Goal: Task Accomplishment & Management: Use online tool/utility

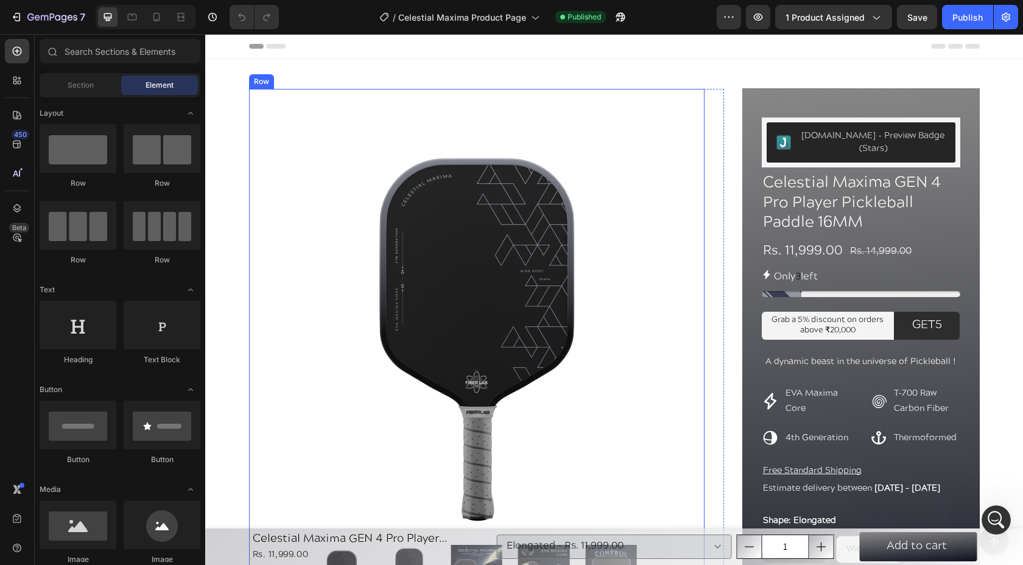
click at [327, 118] on div "Product Images Comes With: Text Block Paddle Shoulder Bag Item List Row Row" at bounding box center [476, 409] width 455 height 641
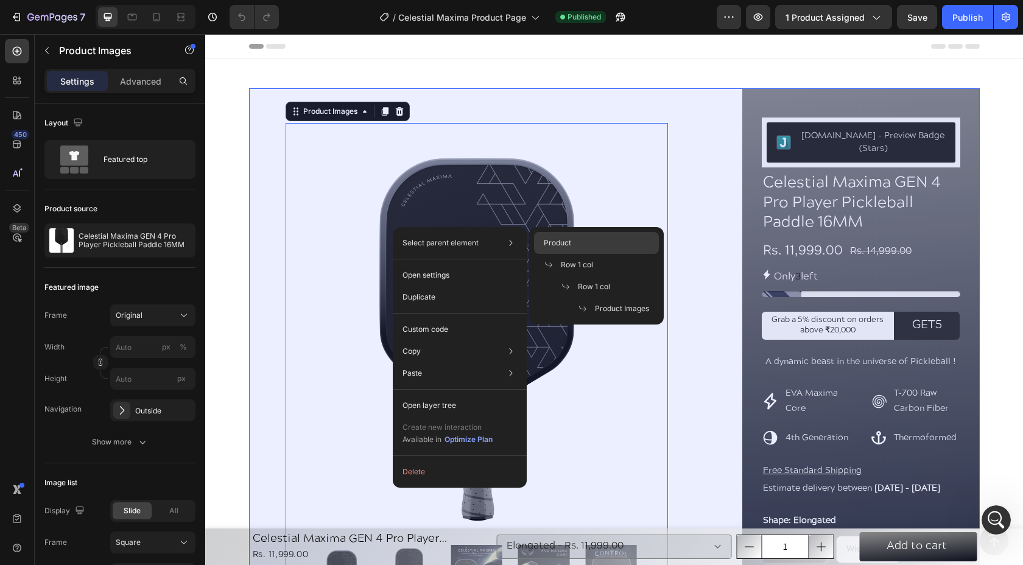
click at [599, 254] on div "Product" at bounding box center [596, 265] width 125 height 22
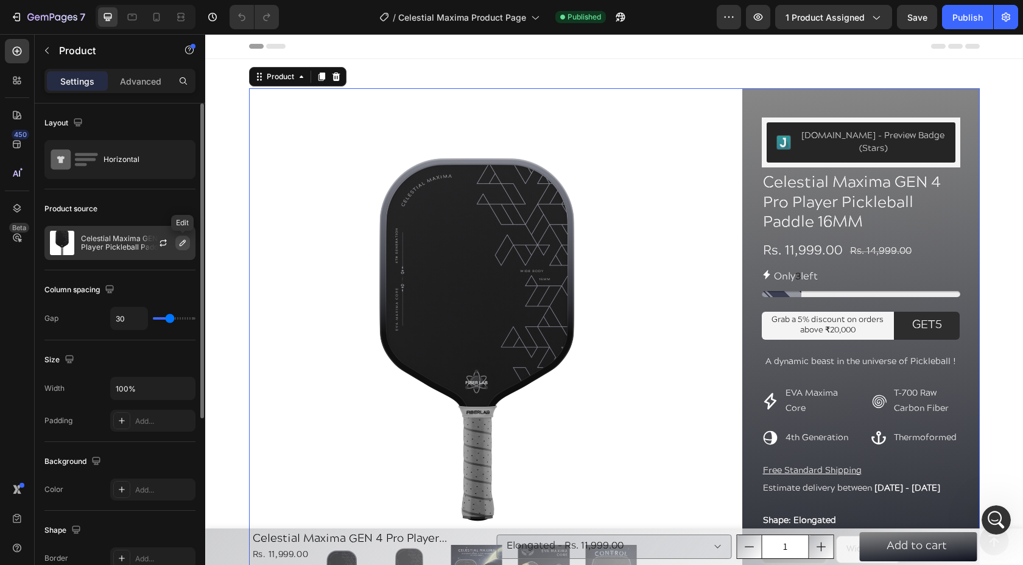
click at [184, 241] on icon "button" at bounding box center [183, 243] width 10 height 10
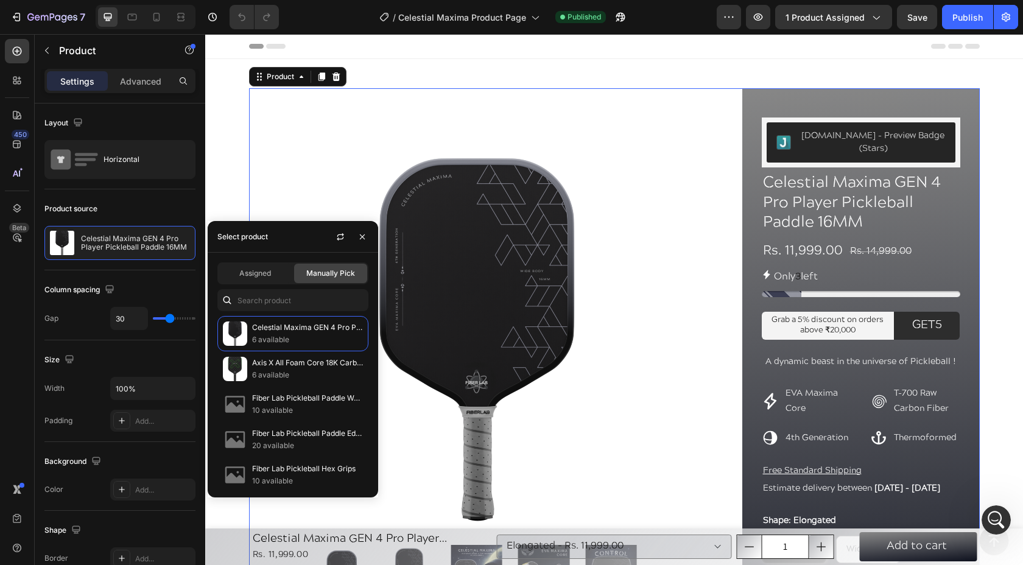
click at [255, 54] on div "Header" at bounding box center [614, 46] width 731 height 24
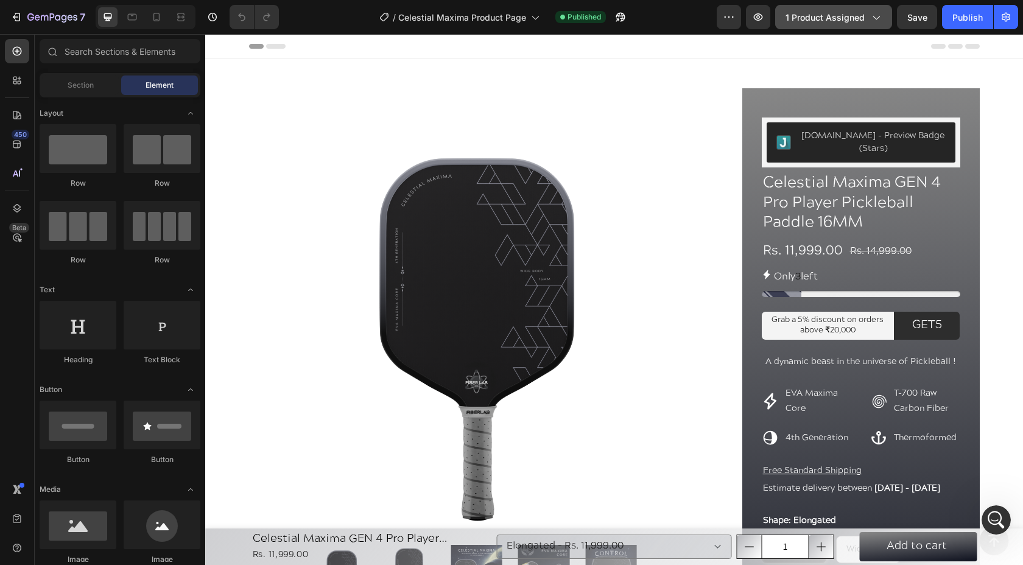
click at [859, 15] on span "1 product assigned" at bounding box center [824, 17] width 79 height 13
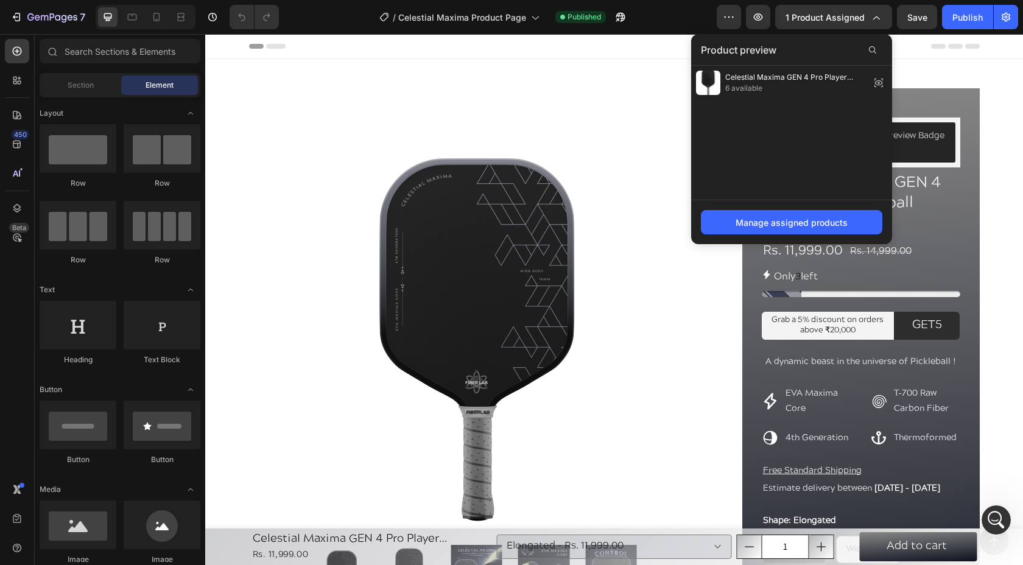
click at [653, 14] on div "/ Celestial Maxima Product Page Published" at bounding box center [503, 17] width 428 height 24
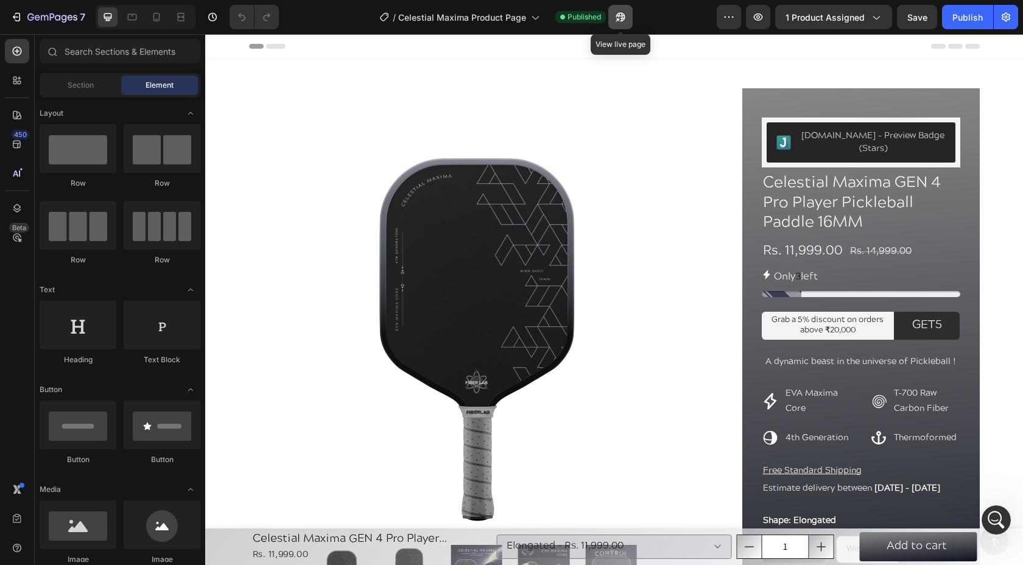
click at [627, 13] on button "button" at bounding box center [620, 17] width 24 height 24
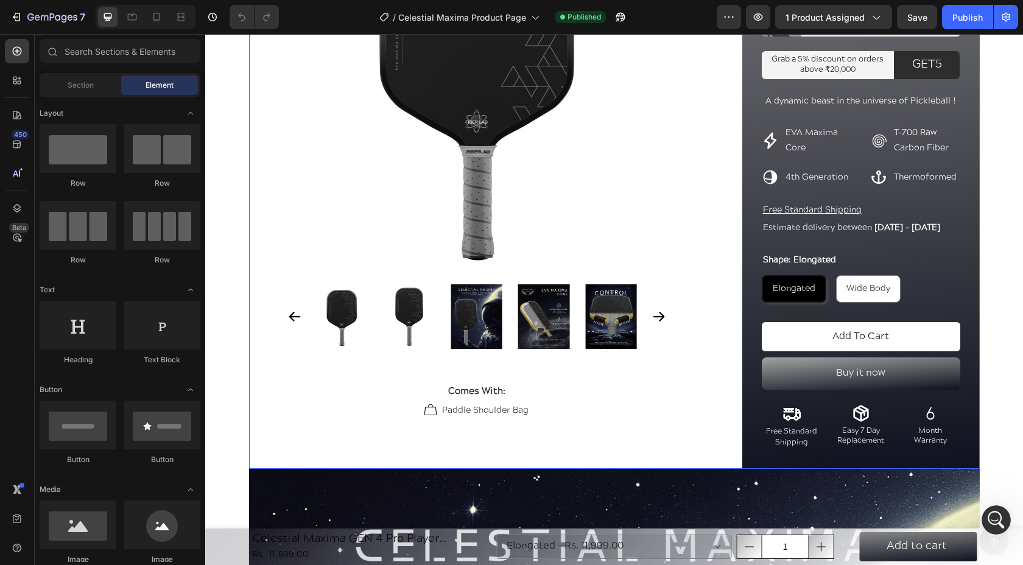
scroll to position [266, 0]
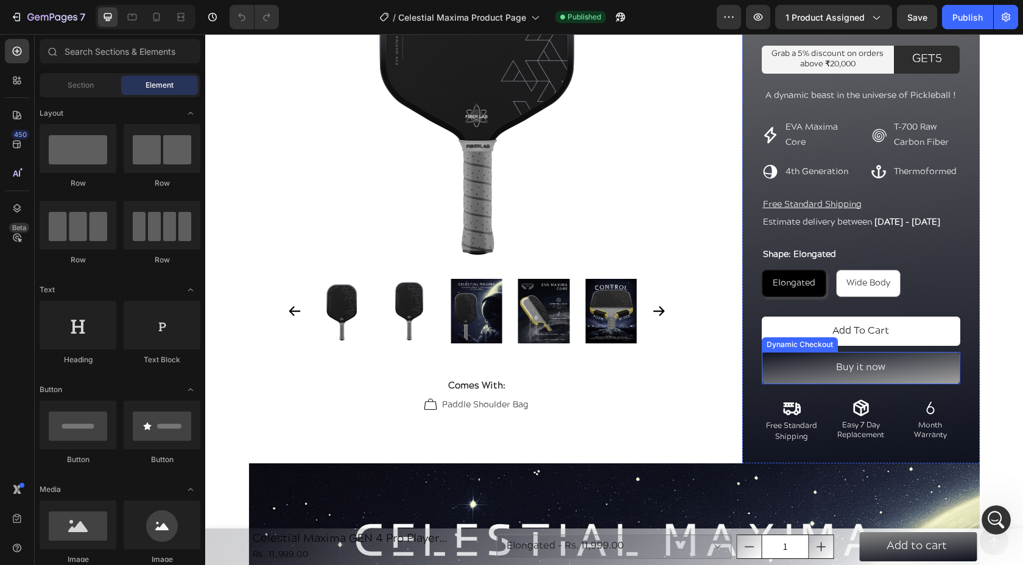
click at [821, 365] on button "Buy it now" at bounding box center [861, 368] width 198 height 32
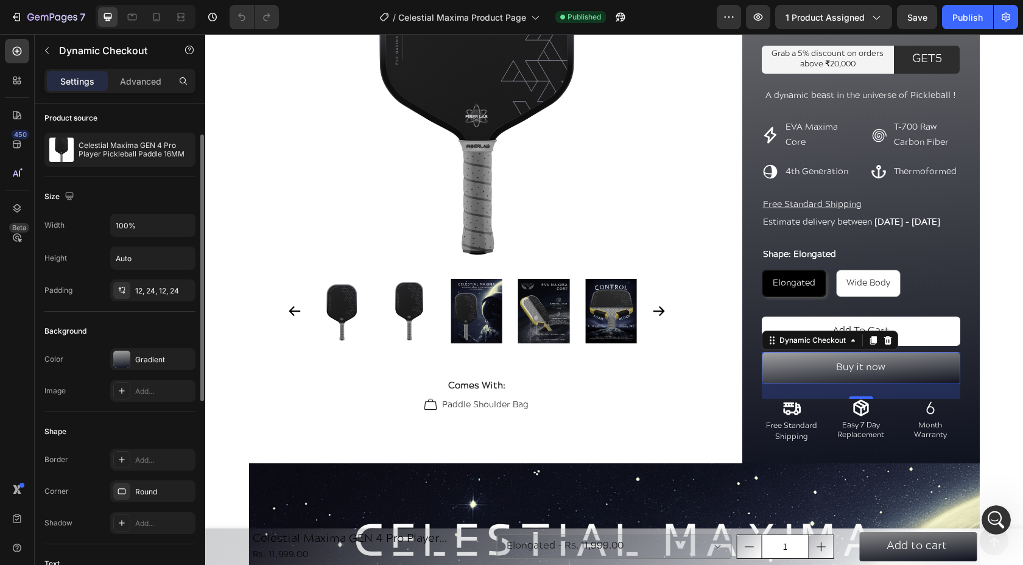
scroll to position [427, 0]
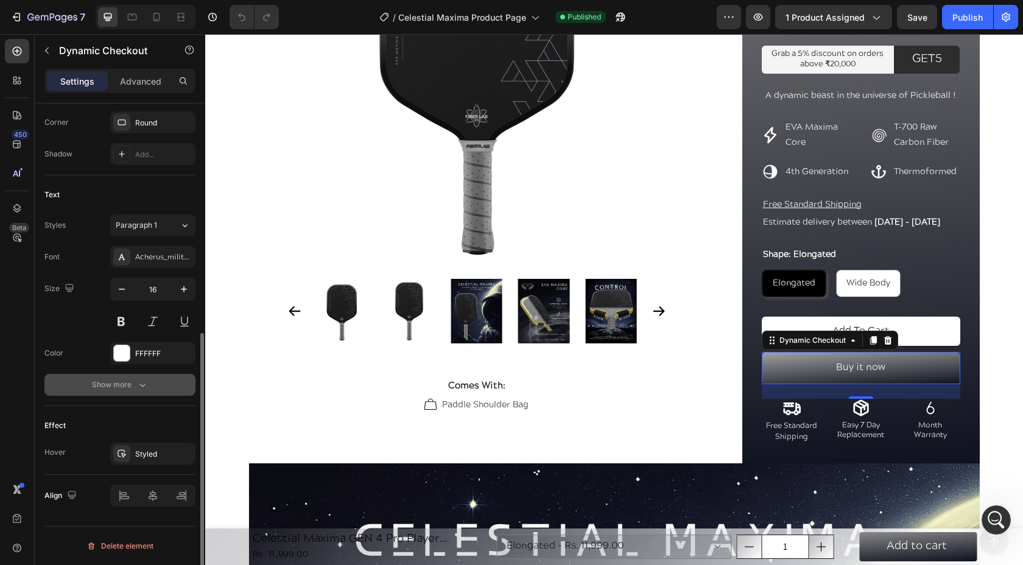
click at [111, 379] on div "Show more" at bounding box center [120, 385] width 57 height 12
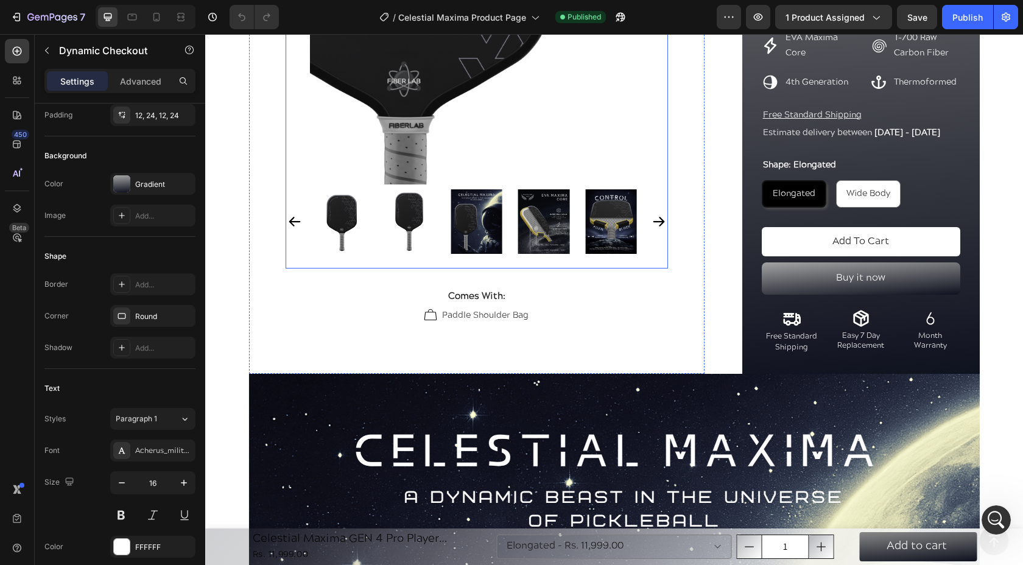
scroll to position [388, 0]
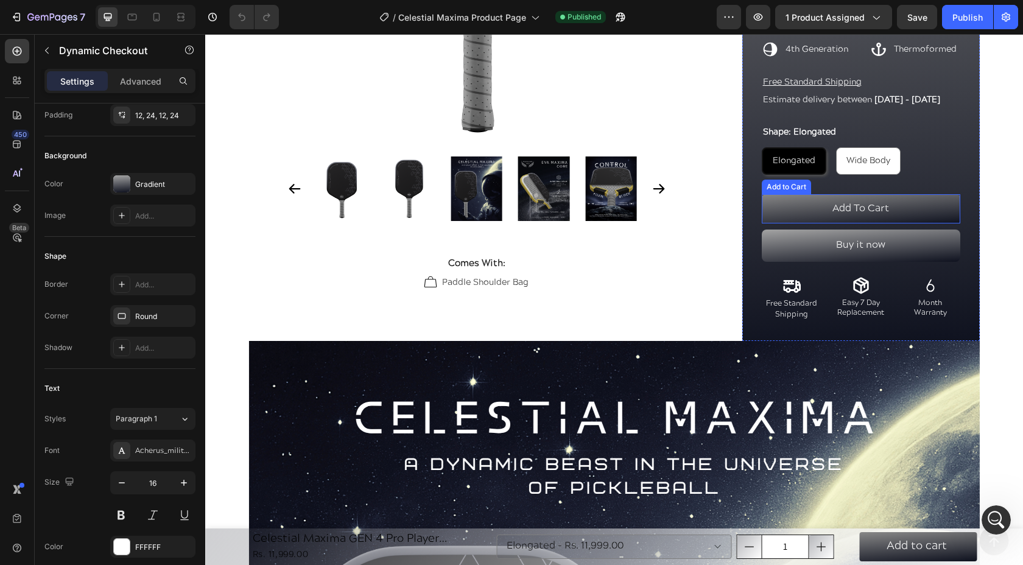
click at [920, 208] on button "Add To Cart" at bounding box center [861, 208] width 198 height 29
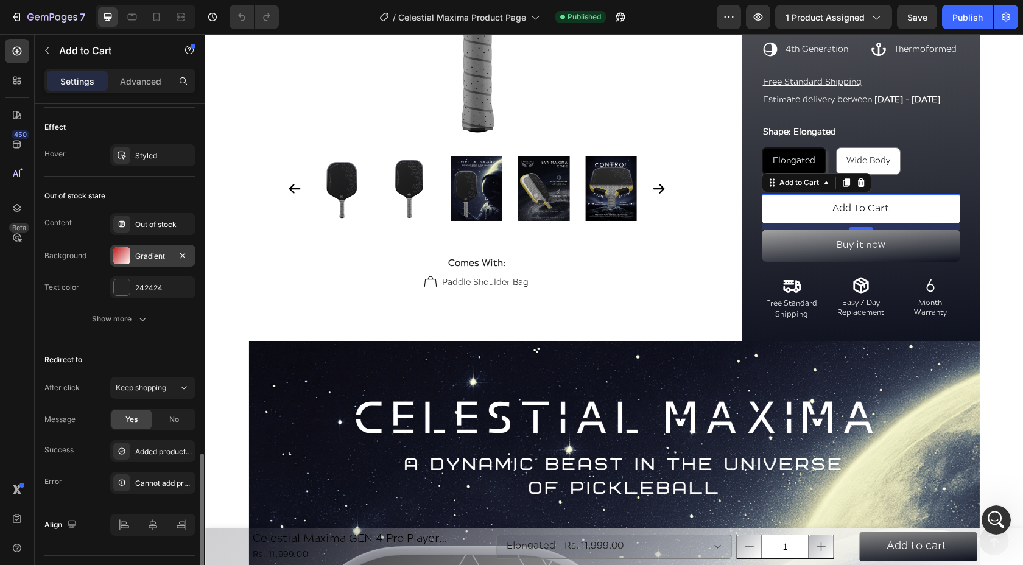
scroll to position [904, 0]
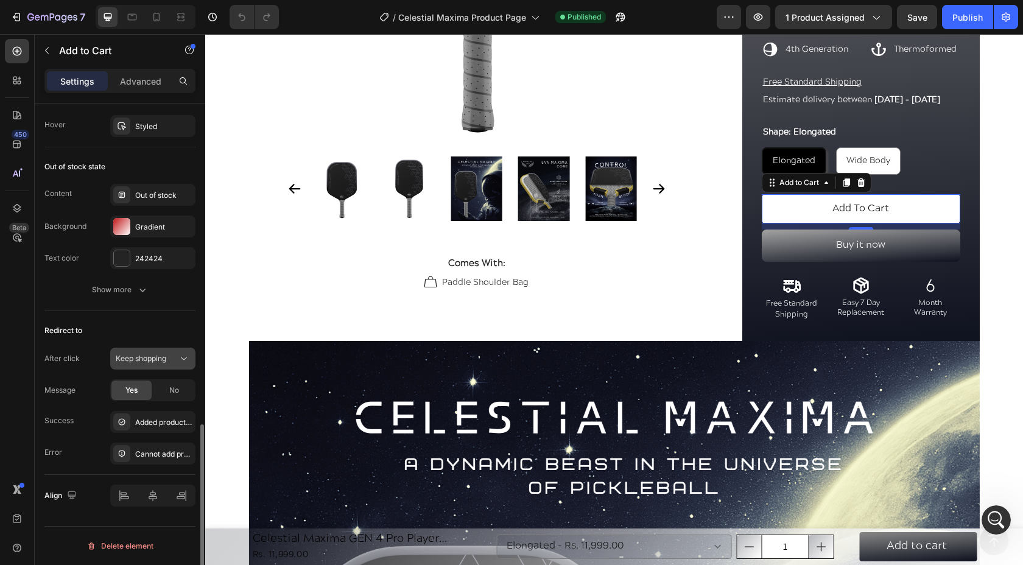
click at [174, 359] on div "Keep shopping" at bounding box center [147, 358] width 62 height 11
click at [145, 328] on div "Redirect to" at bounding box center [119, 330] width 151 height 19
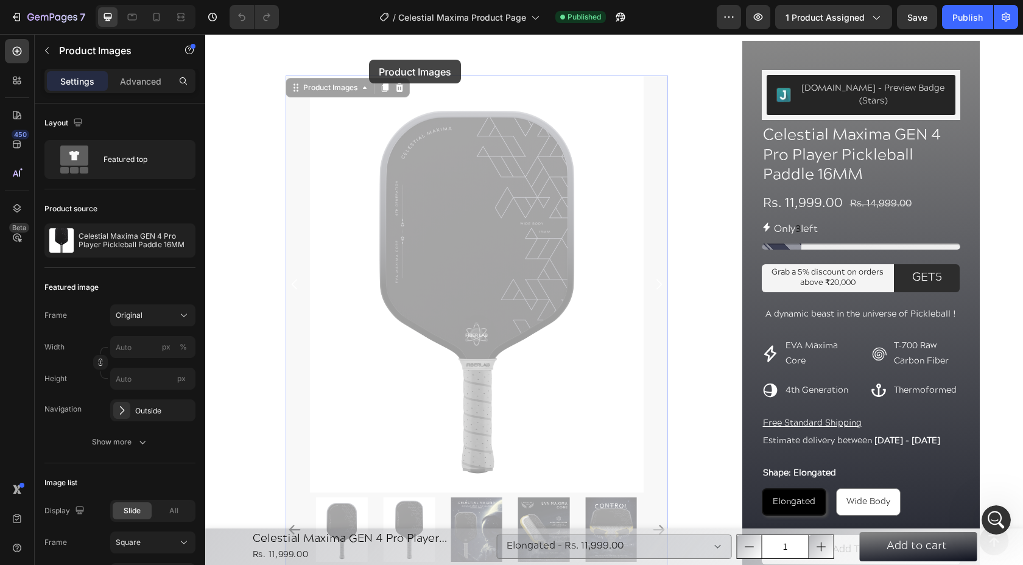
scroll to position [0, 0]
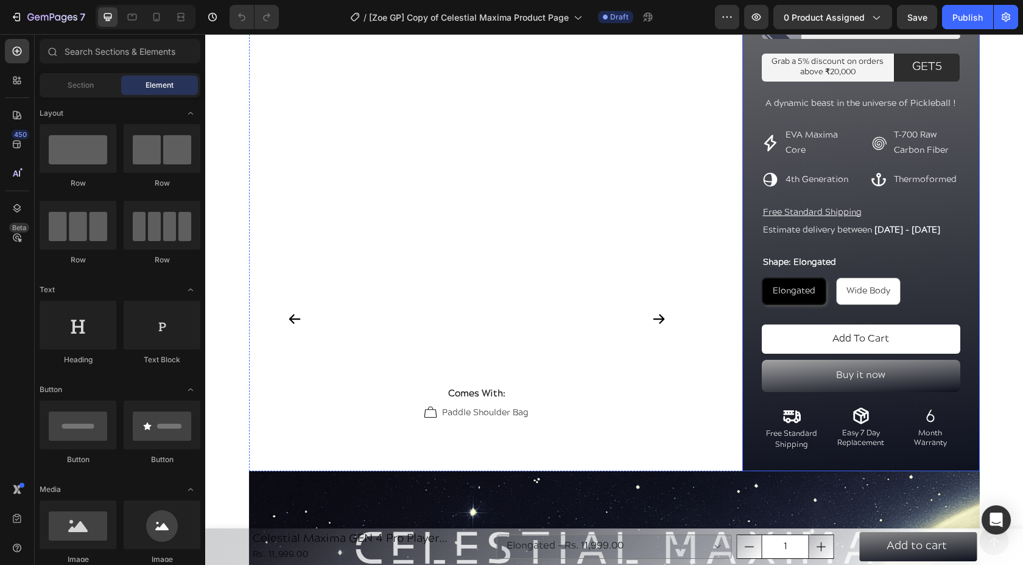
scroll to position [297, 0]
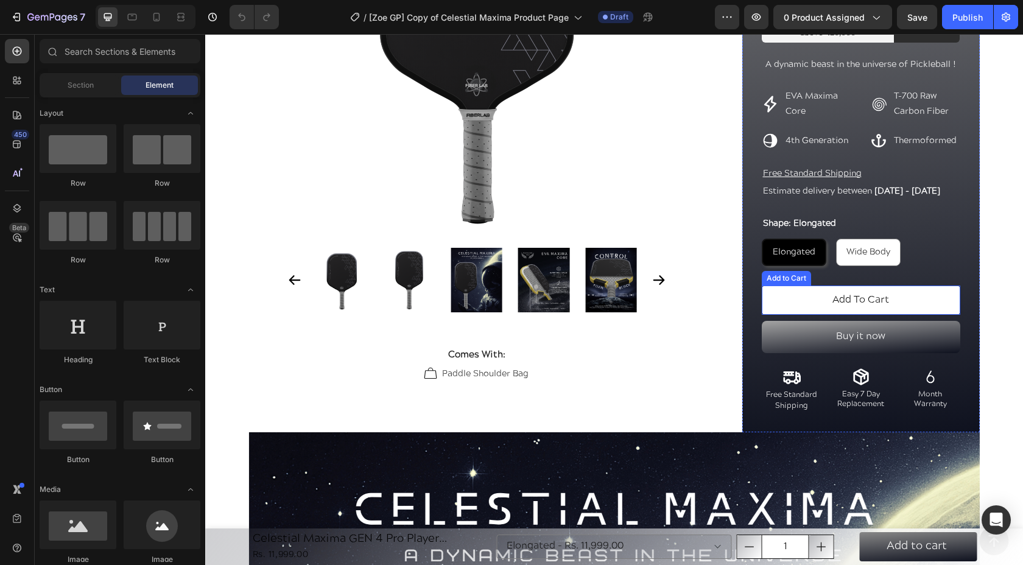
click at [904, 305] on button "Add To Cart" at bounding box center [861, 300] width 198 height 29
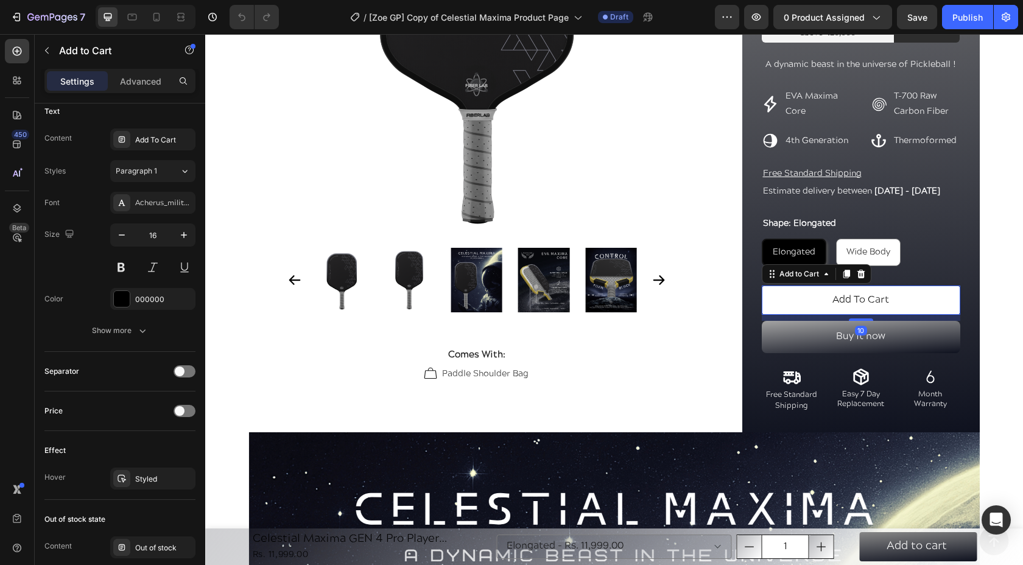
scroll to position [904, 0]
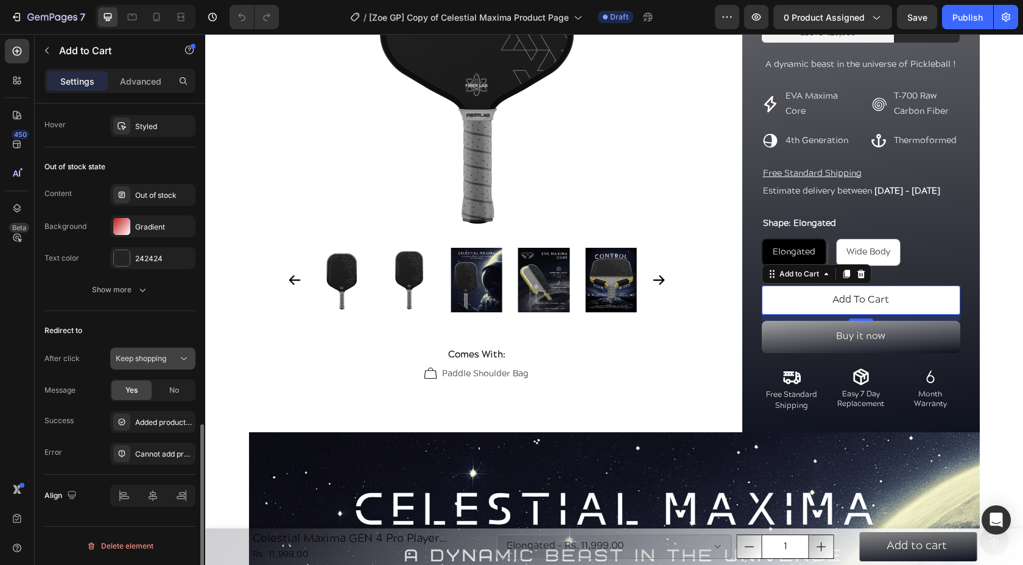
click at [148, 354] on span "Keep shopping" at bounding box center [141, 358] width 51 height 9
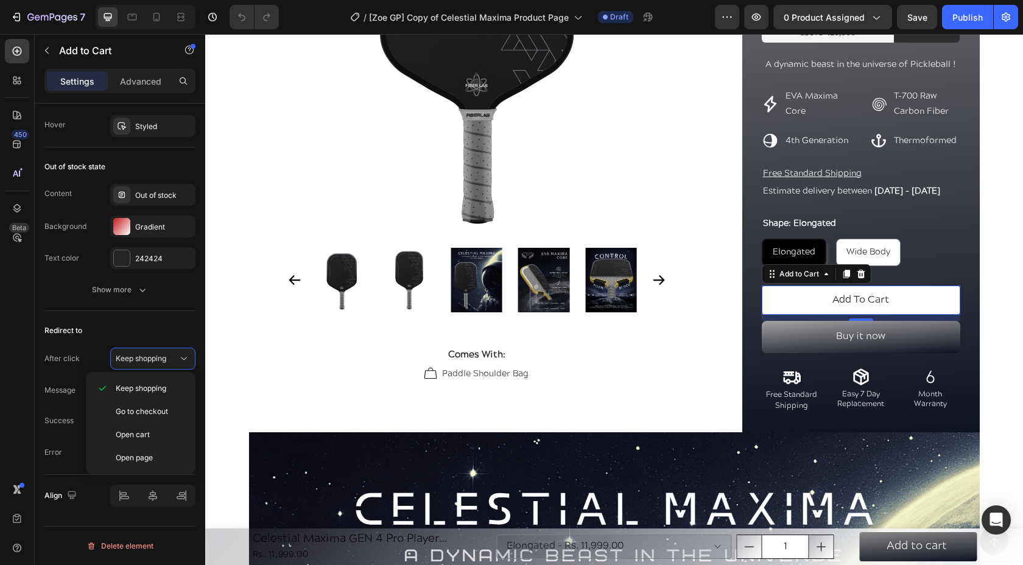
click at [150, 437] on p "Open cart" at bounding box center [150, 434] width 69 height 11
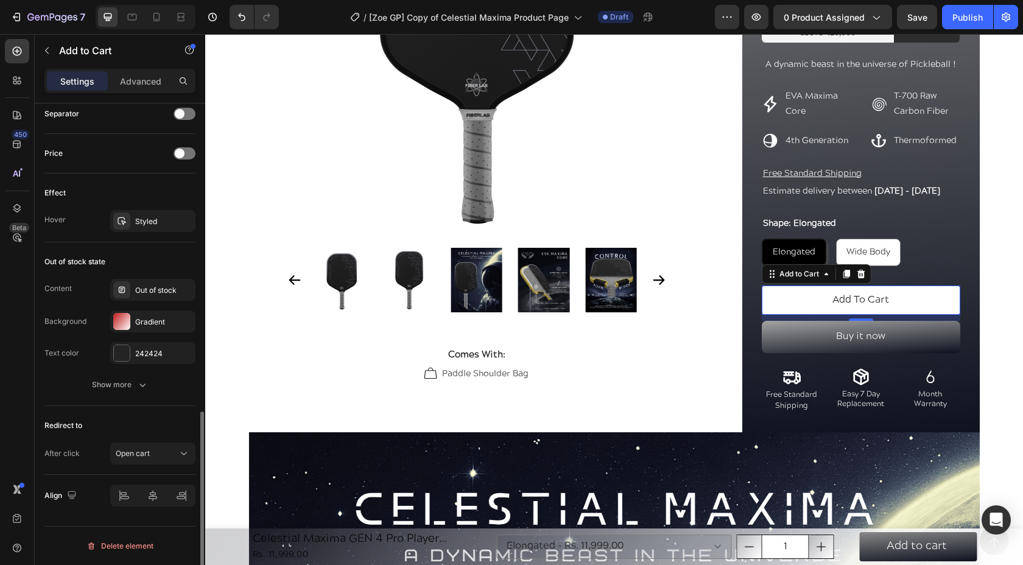
scroll to position [809, 0]
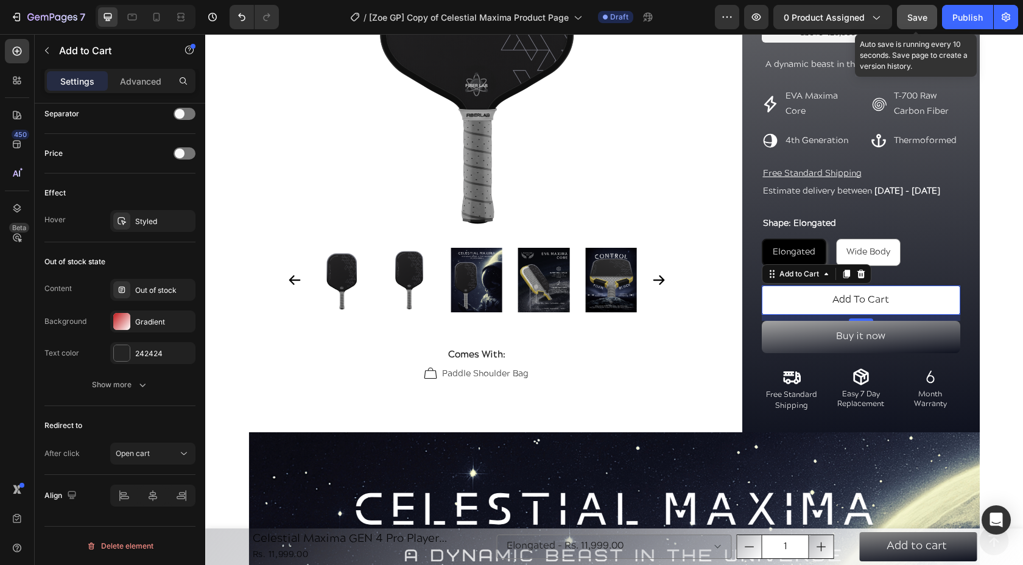
click at [915, 20] on span "Save" at bounding box center [917, 17] width 20 height 10
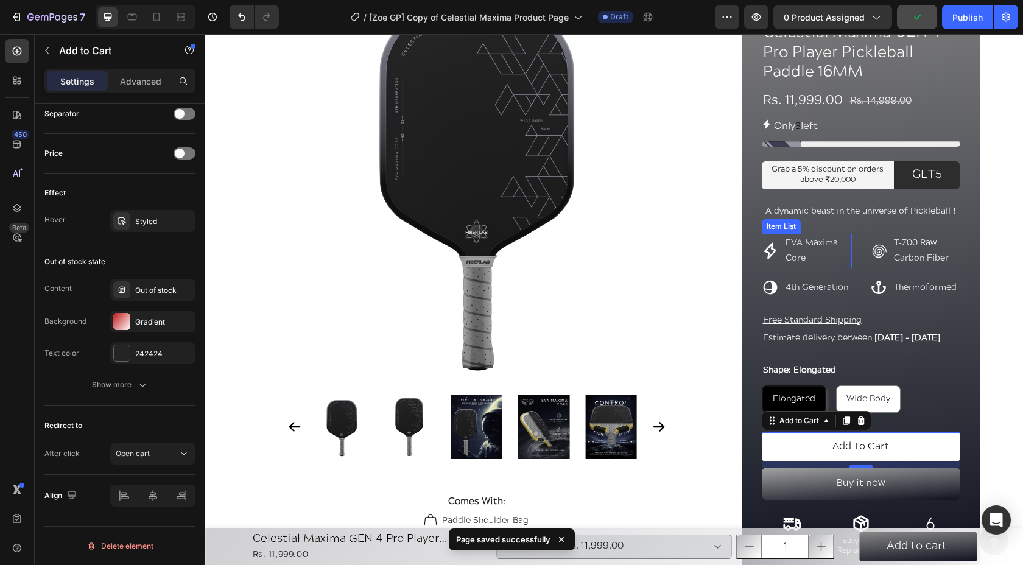
scroll to position [0, 0]
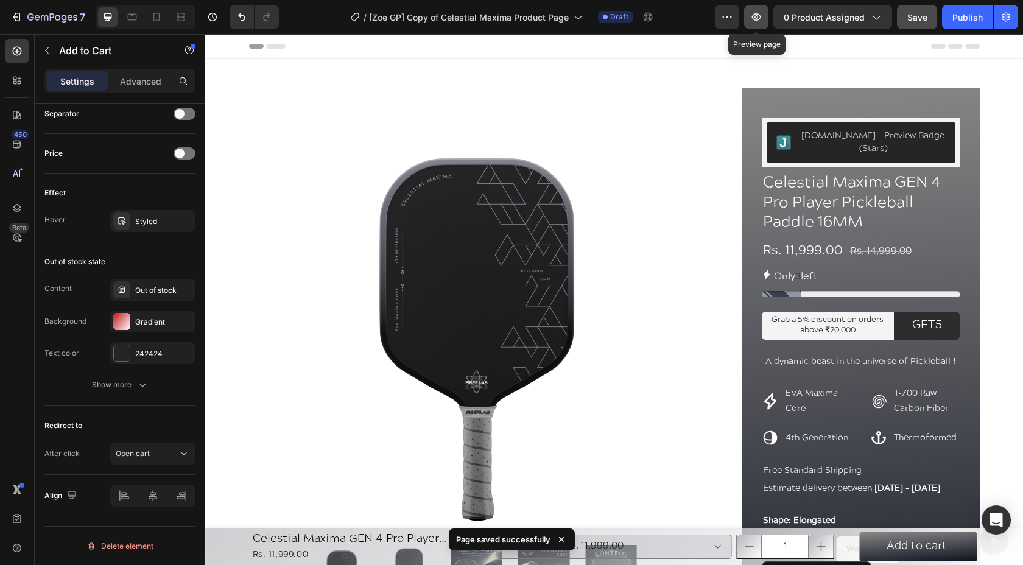
click at [755, 21] on icon "button" at bounding box center [756, 17] width 12 height 12
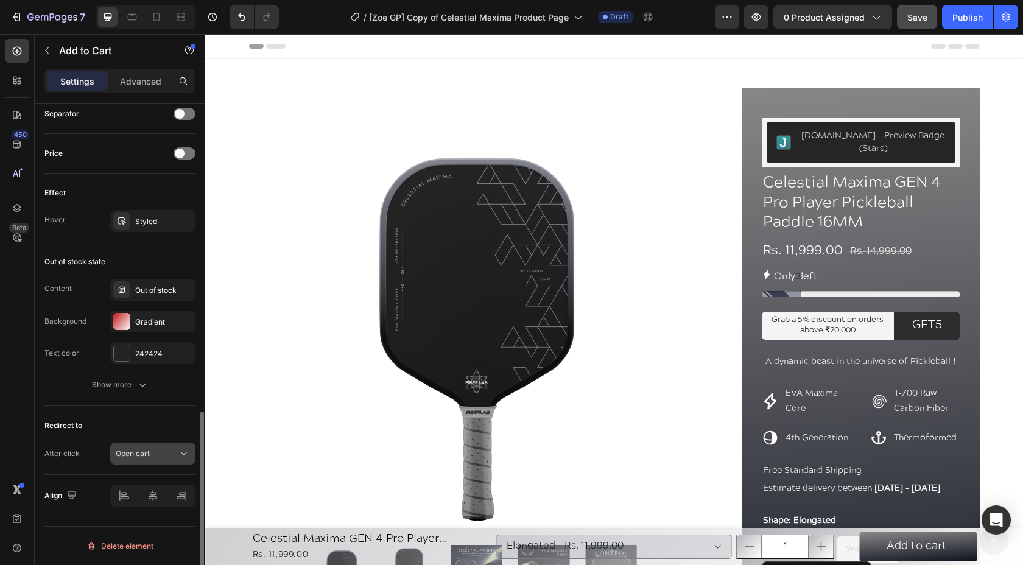
click at [166, 447] on button "Open cart" at bounding box center [152, 454] width 85 height 22
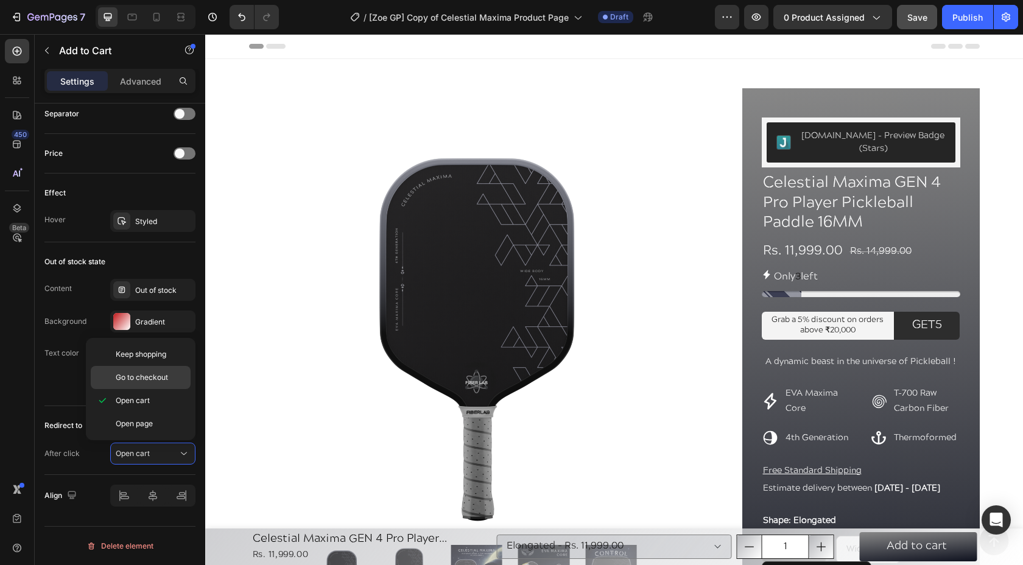
drag, startPoint x: 160, startPoint y: 358, endPoint x: 149, endPoint y: 381, distance: 25.3
click at [160, 358] on span "Keep shopping" at bounding box center [141, 354] width 51 height 11
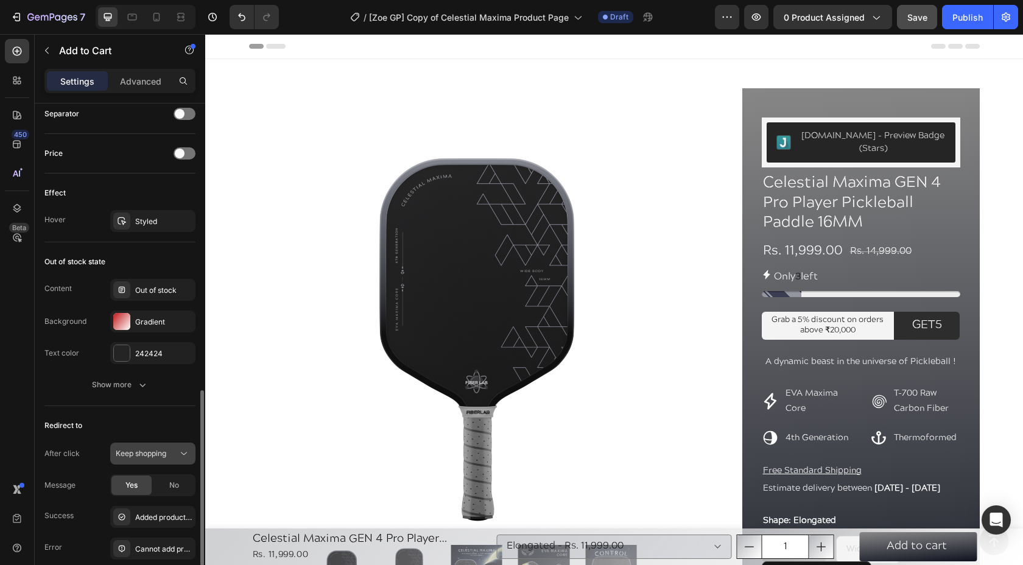
scroll to position [904, 0]
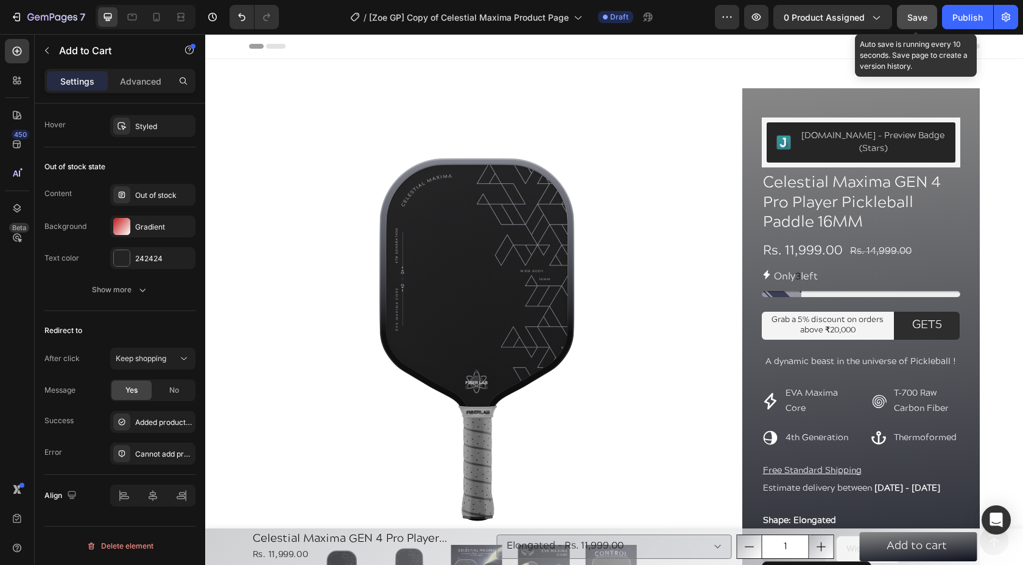
click at [905, 19] on button "Save" at bounding box center [917, 17] width 40 height 24
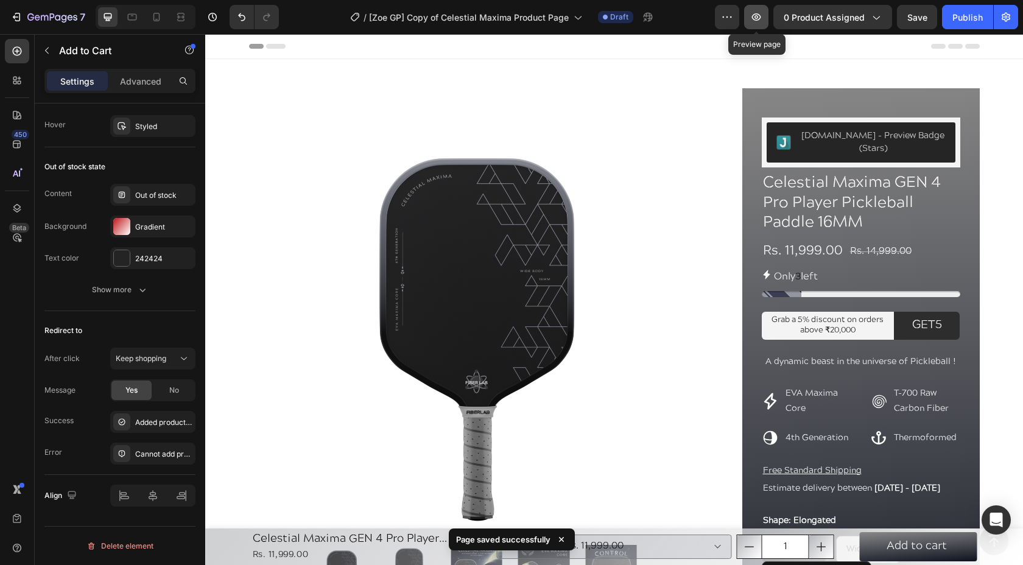
click at [759, 13] on icon "button" at bounding box center [756, 17] width 12 height 12
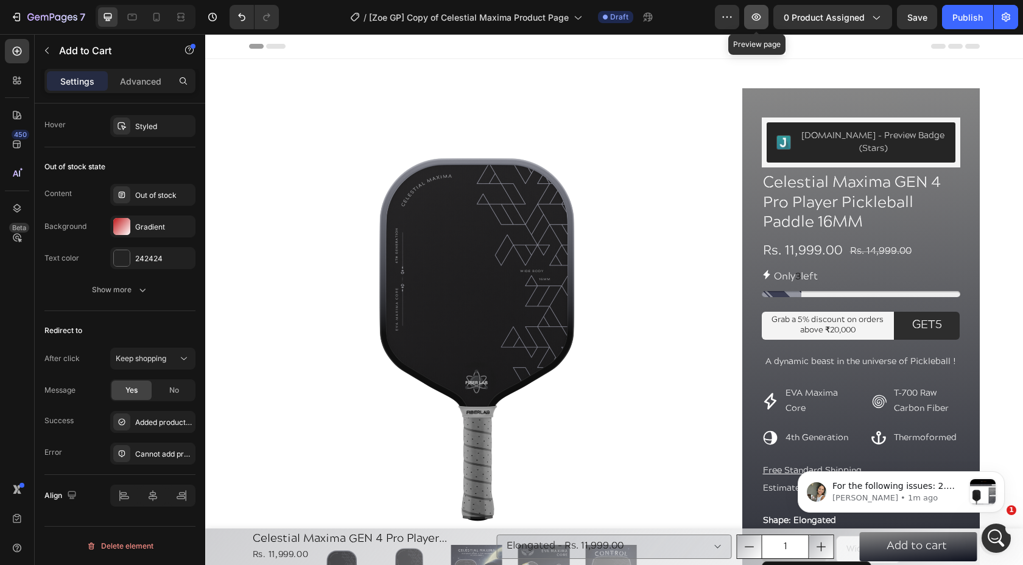
scroll to position [0, 0]
